Goal: Task Accomplishment & Management: Manage account settings

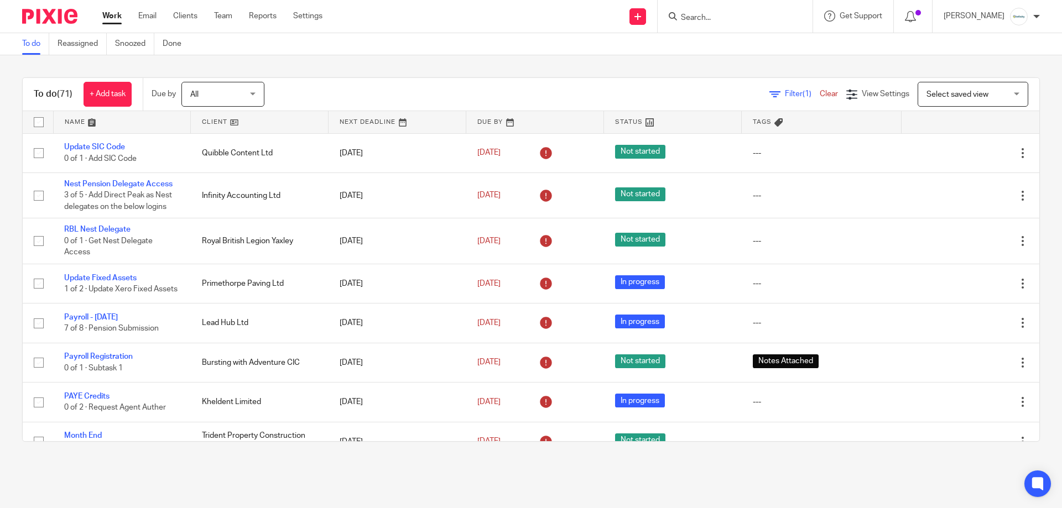
click at [742, 20] on input "Search" at bounding box center [730, 18] width 100 height 10
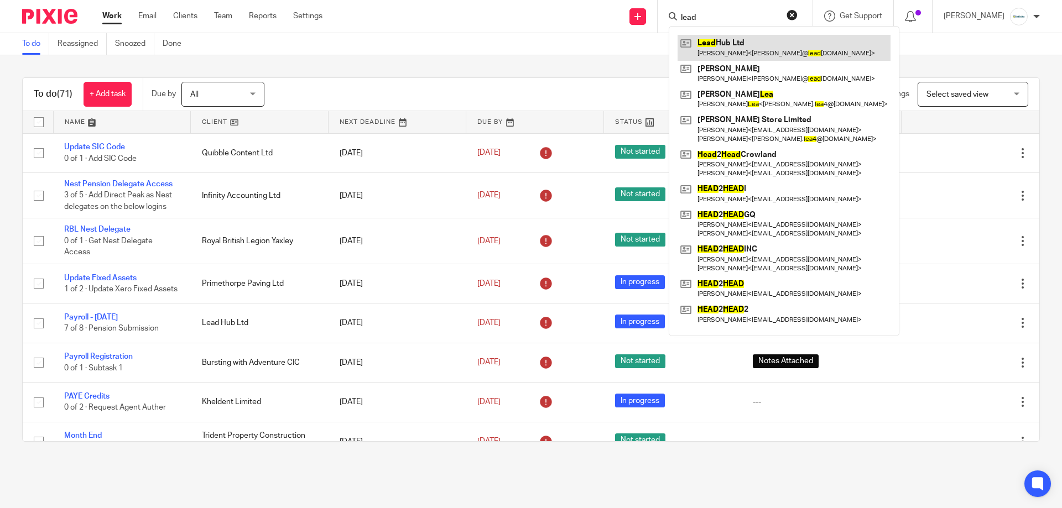
type input "lead"
click at [770, 37] on link at bounding box center [784, 47] width 213 height 25
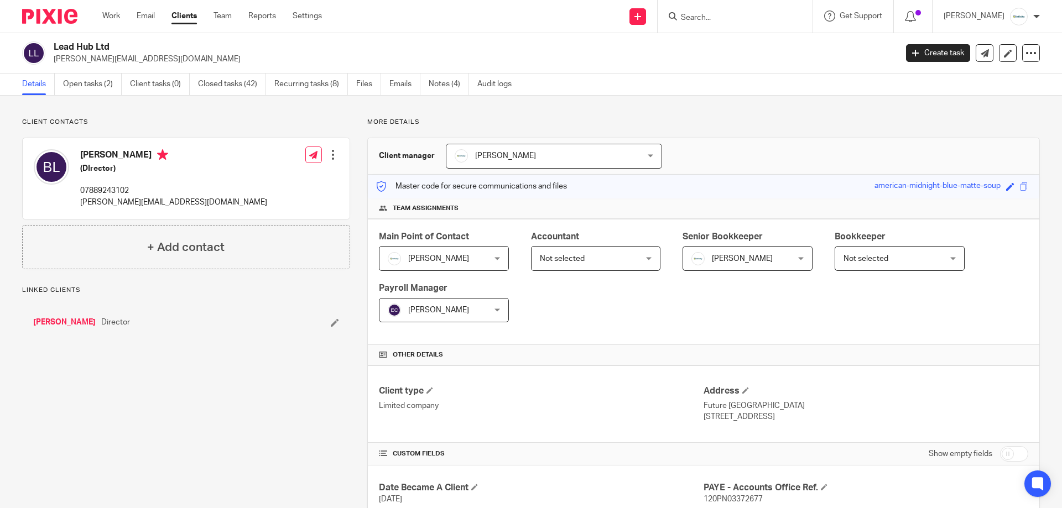
scroll to position [248, 0]
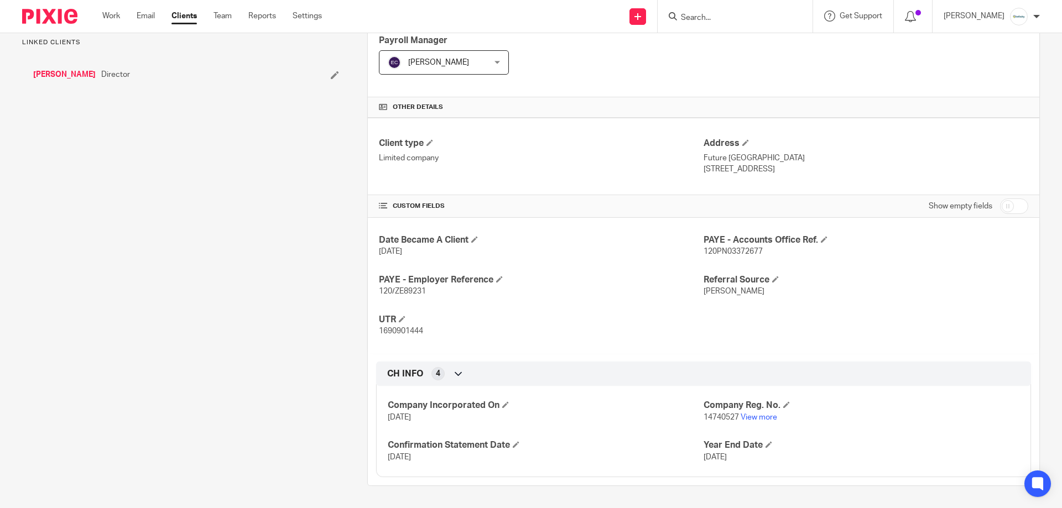
drag, startPoint x: 1039, startPoint y: 213, endPoint x: 1019, endPoint y: 216, distance: 20.1
click at [1035, 211] on div "Client contacts Brandon Leeming (DIrector) 07889243102 brandon@leadhub.co.uk Ed…" at bounding box center [531, 178] width 1062 height 660
click at [1017, 210] on div "Show empty fields" at bounding box center [979, 206] width 100 height 22
click at [1016, 210] on input "checkbox" at bounding box center [1014, 206] width 28 height 15
checkbox input "true"
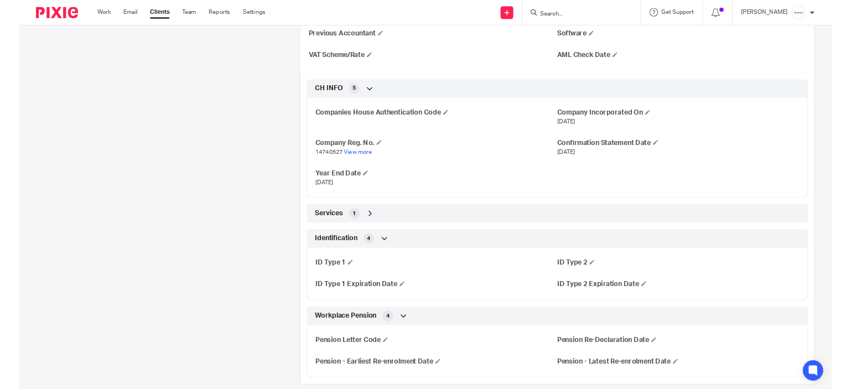
scroll to position [790, 0]
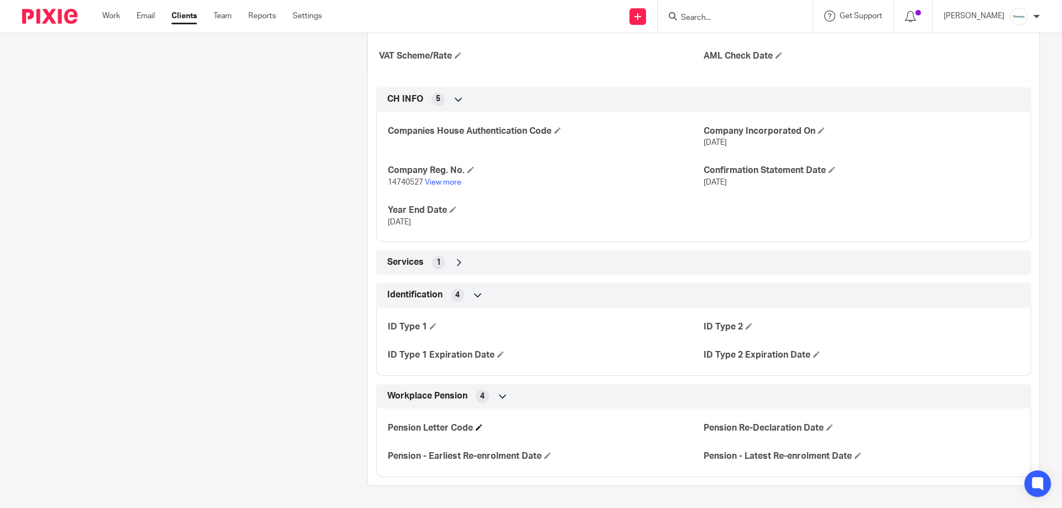
click at [476, 431] on h4 "Pension Letter Code" at bounding box center [546, 429] width 316 height 12
click at [476, 428] on span at bounding box center [479, 427] width 7 height 7
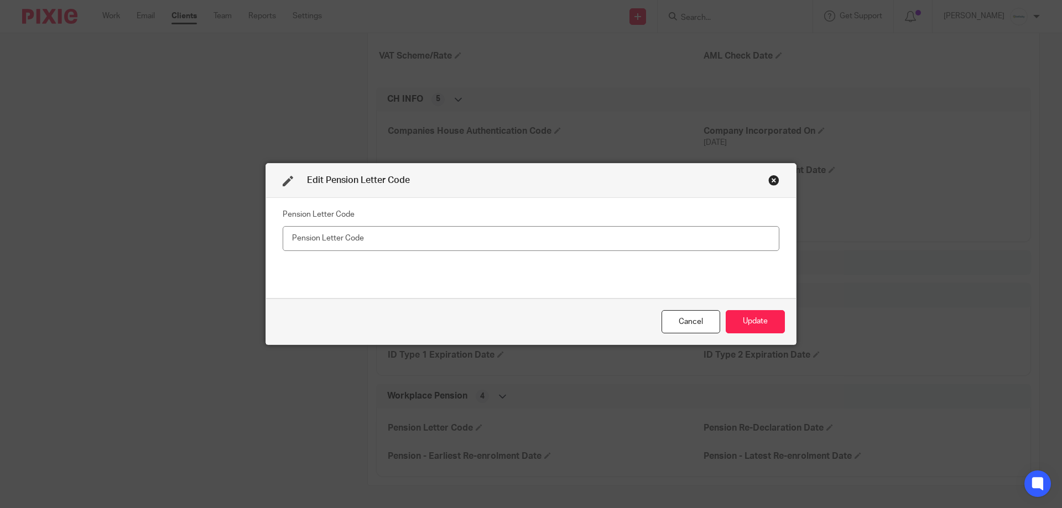
click at [557, 231] on input "number" at bounding box center [531, 238] width 497 height 25
type input "1670206527"
click at [738, 334] on div "Cancel Update" at bounding box center [531, 322] width 530 height 46
click at [738, 331] on button "Update" at bounding box center [755, 322] width 59 height 24
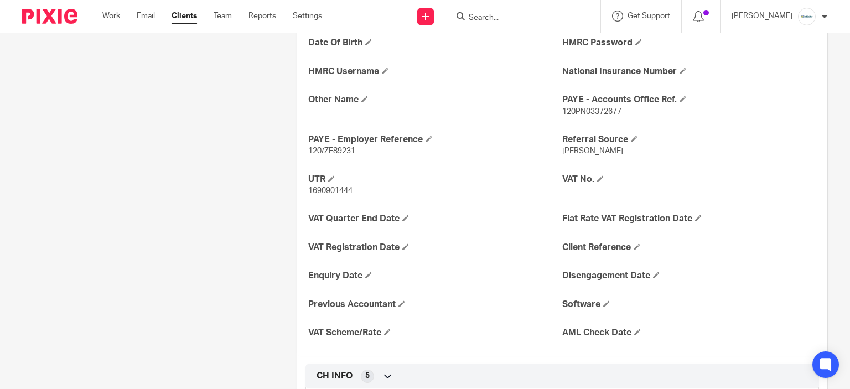
scroll to position [458, 0]
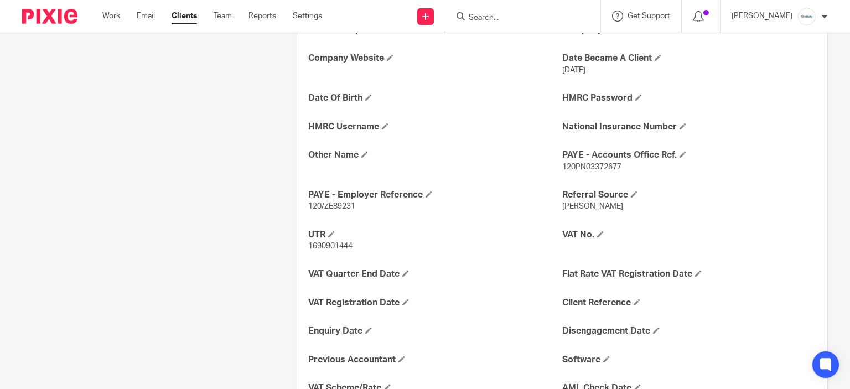
click at [344, 200] on div "PAYE - Employer Reference 120/ZE89231" at bounding box center [435, 200] width 254 height 23
click at [341, 203] on span "120/ZE89231" at bounding box center [331, 206] width 47 height 8
copy p "120/ZE89231"
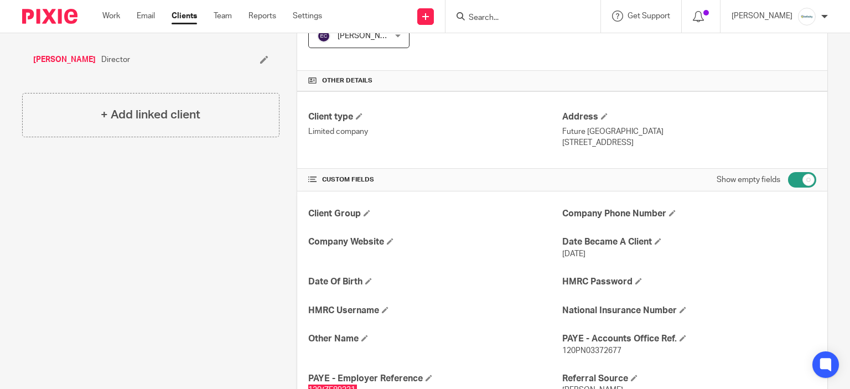
scroll to position [255, 0]
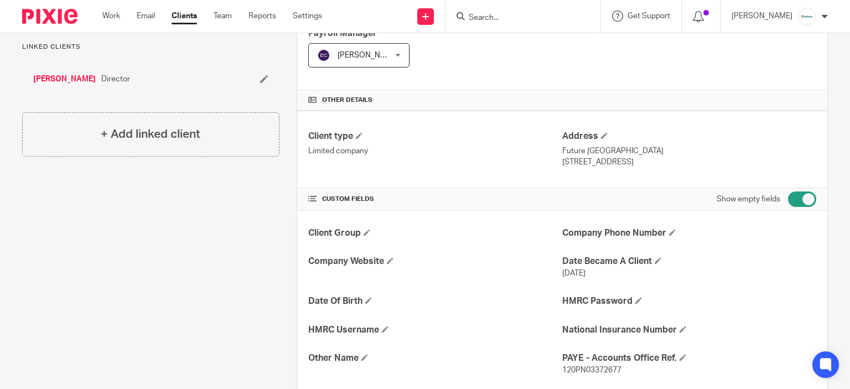
click at [794, 205] on input "checkbox" at bounding box center [802, 198] width 28 height 15
checkbox input "false"
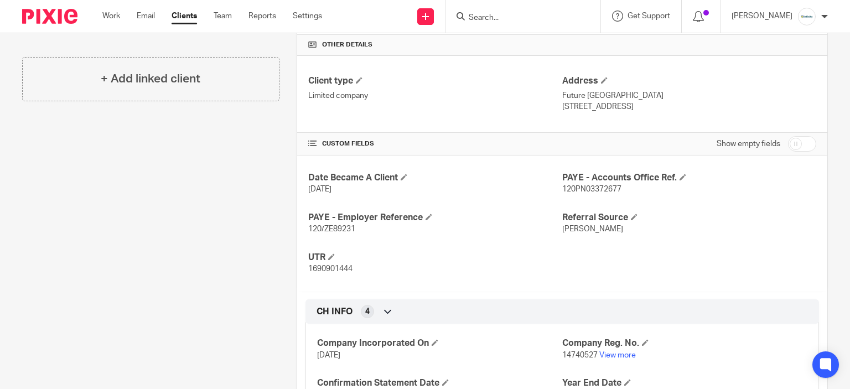
scroll to position [343, 0]
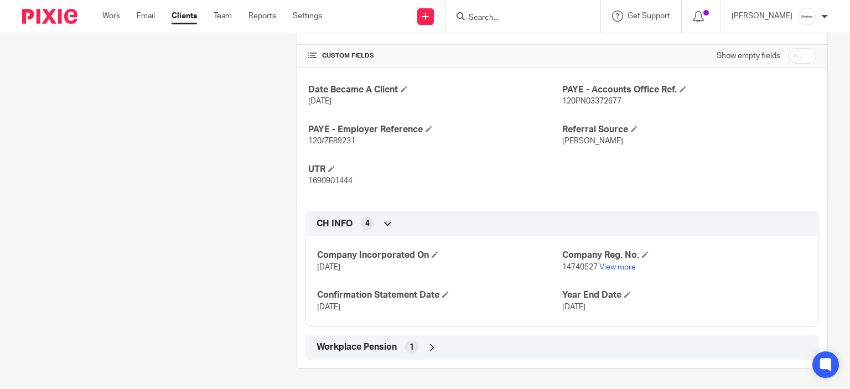
click at [414, 339] on div "Workplace Pension 1" at bounding box center [562, 347] width 497 height 19
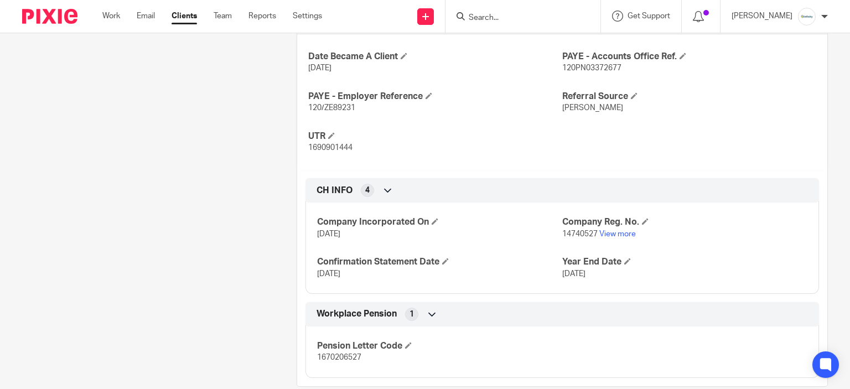
scroll to position [449, 0]
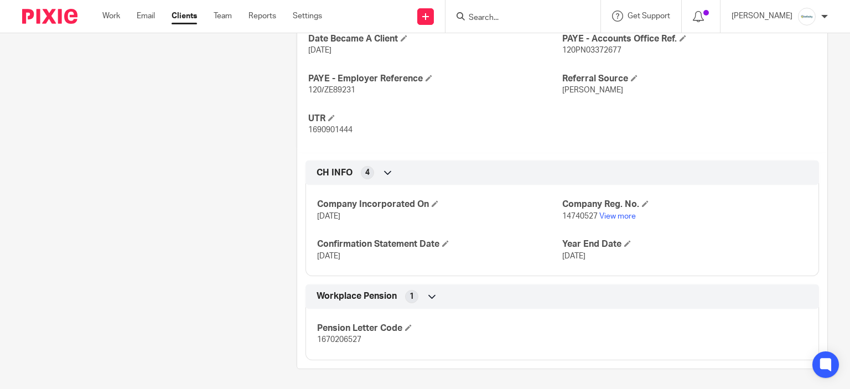
click at [333, 341] on span "1670206527" at bounding box center [339, 340] width 44 height 8
copy span "1670206527"
drag, startPoint x: 504, startPoint y: 258, endPoint x: 498, endPoint y: 254, distance: 7.2
click at [502, 258] on p "21 May 2025" at bounding box center [439, 256] width 245 height 11
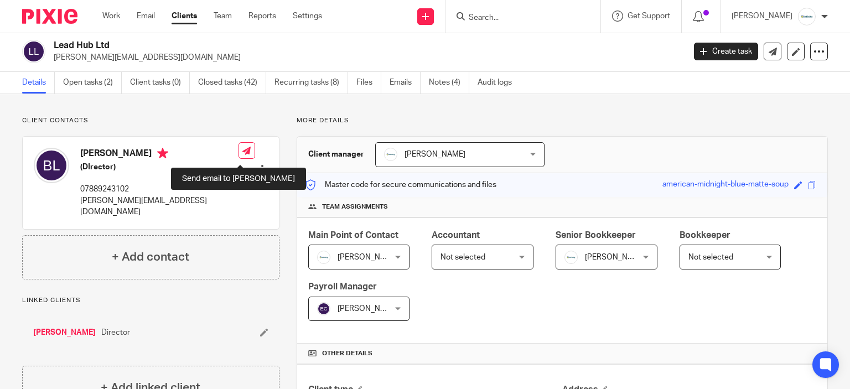
scroll to position [0, 0]
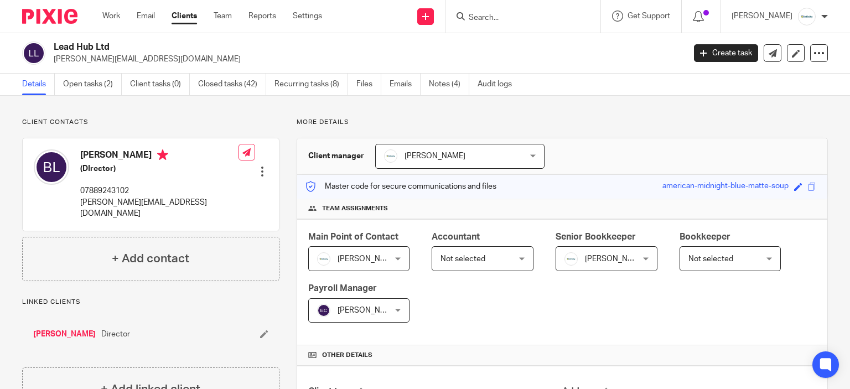
click at [109, 63] on p "brandon@leadhub.co.uk" at bounding box center [365, 59] width 623 height 11
copy main "brandon@leadhub.co.uk Create task Update from Companies House Export data Merge…"
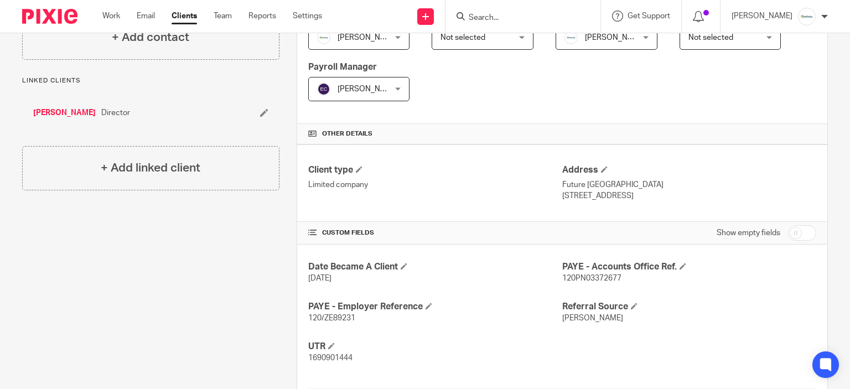
scroll to position [332, 0]
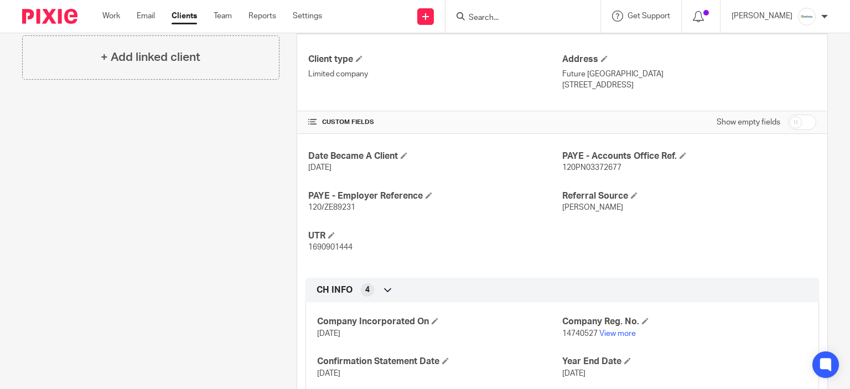
click at [332, 204] on span "120/ZE89231" at bounding box center [331, 208] width 47 height 8
copy p "120/ZE89231"
